Goal: Feedback & Contribution: Submit feedback/report problem

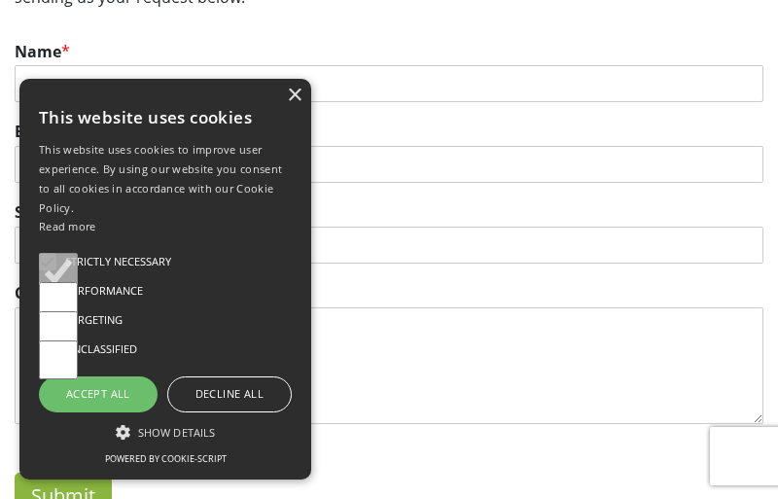
scroll to position [267, 0]
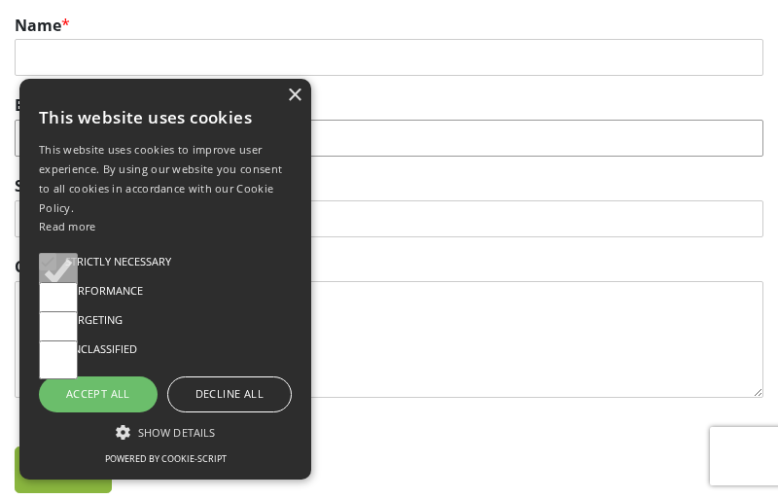
click at [389, 138] on input "Email *" at bounding box center [389, 138] width 749 height 37
type input "[EMAIL_ADDRESS][DOMAIN_NAME]"
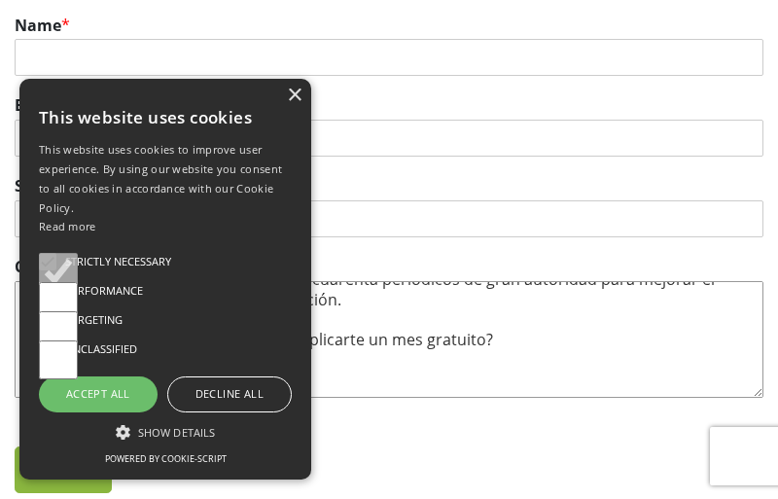
scroll to position [200, 0]
type textarea "Propuesta para [PERSON_NAME]. Hola, es un placer saludarte. Te escribo porque s…"
click at [389, 57] on input "Name *" at bounding box center [389, 57] width 749 height 37
type input "Yara"
click at [389, 218] on input "Subject" at bounding box center [389, 218] width 749 height 37
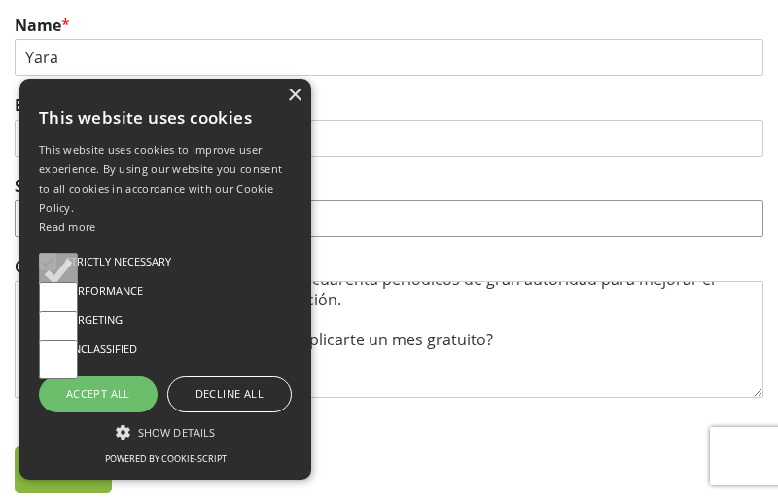
type input "Propuesta para [PERSON_NAME]"
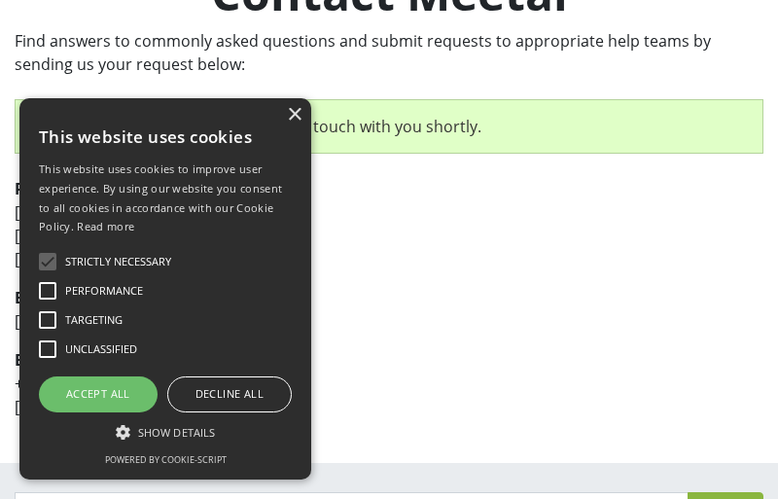
scroll to position [177, 0]
